Goal: Transaction & Acquisition: Book appointment/travel/reservation

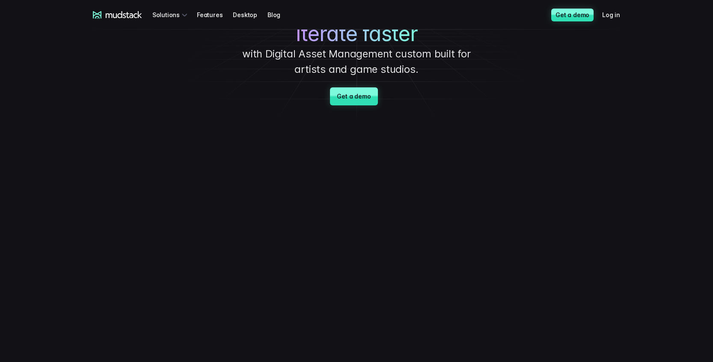
scroll to position [52, 0]
click at [372, 98] on link "Get a demo" at bounding box center [353, 97] width 47 height 18
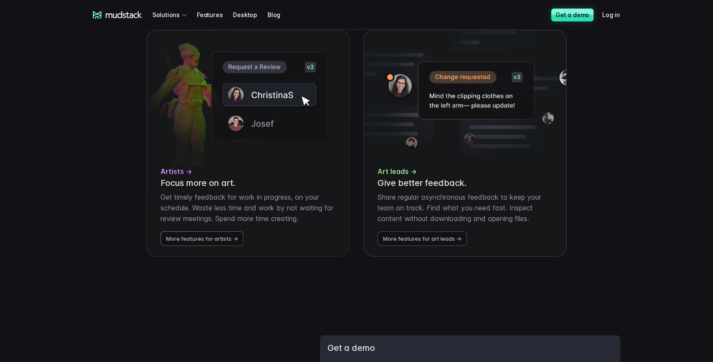
scroll to position [1730, 0]
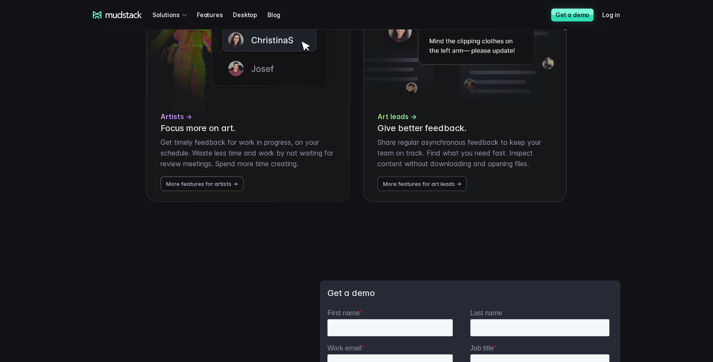
click at [289, 85] on img at bounding box center [248, 44] width 202 height 136
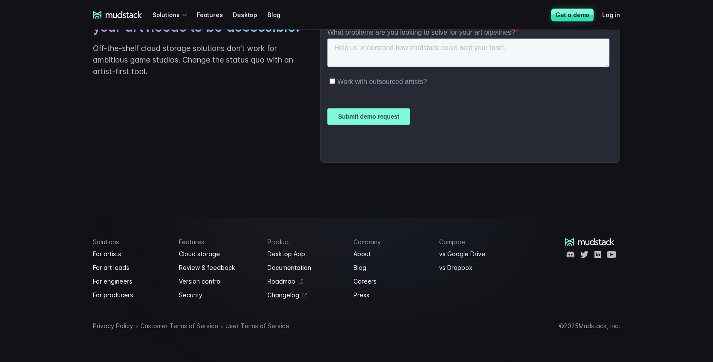
scroll to position [2143, 0]
